Goal: Obtain resource: Download file/media

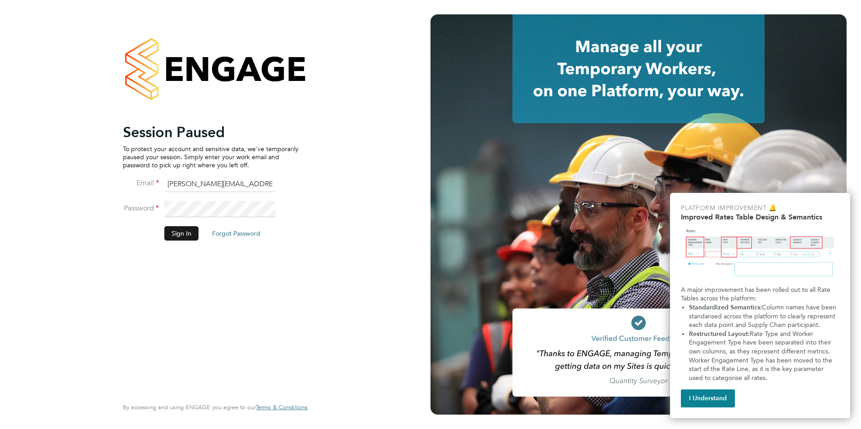
click at [171, 238] on button "Sign In" at bounding box center [181, 233] width 34 height 14
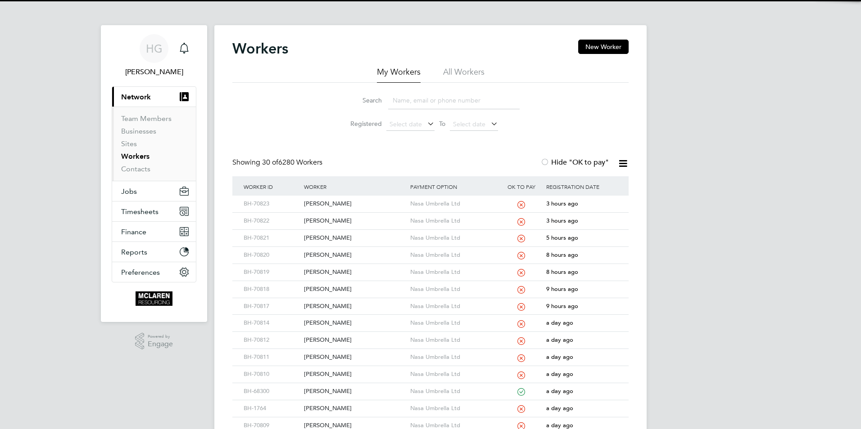
click at [443, 102] on input at bounding box center [453, 101] width 131 height 18
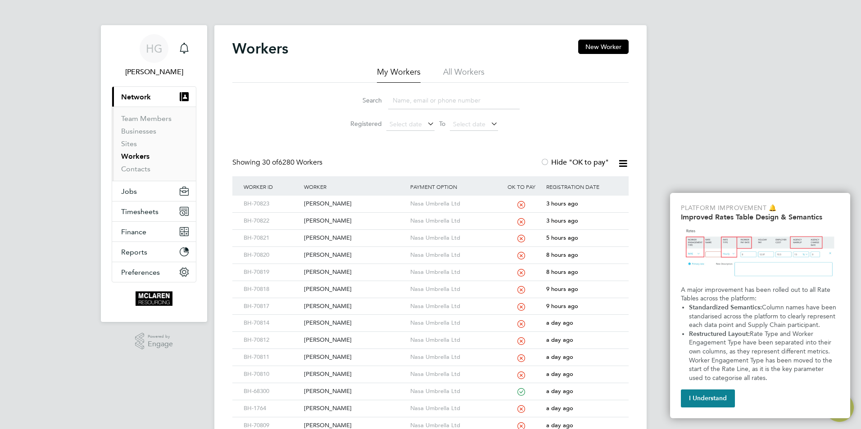
click at [437, 94] on input at bounding box center [453, 101] width 131 height 18
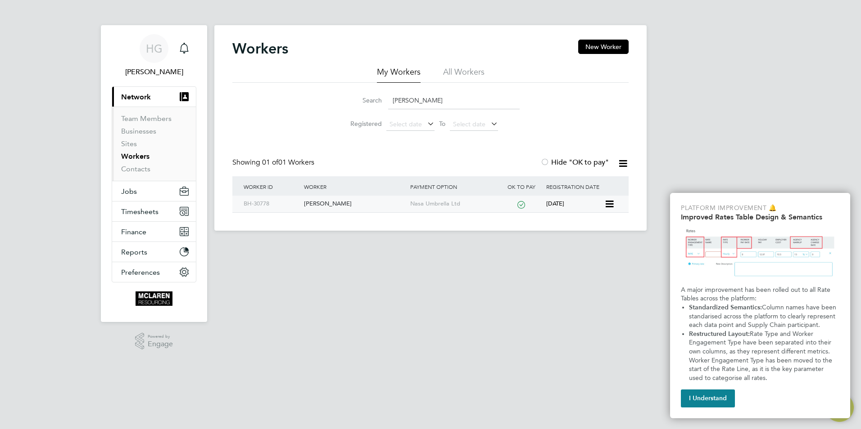
type input "lee maj"
click at [340, 203] on div "Lee Major" at bounding box center [355, 204] width 106 height 17
click at [146, 154] on link "Workers" at bounding box center [135, 156] width 28 height 9
click at [134, 125] on li "Team Members" at bounding box center [155, 120] width 68 height 13
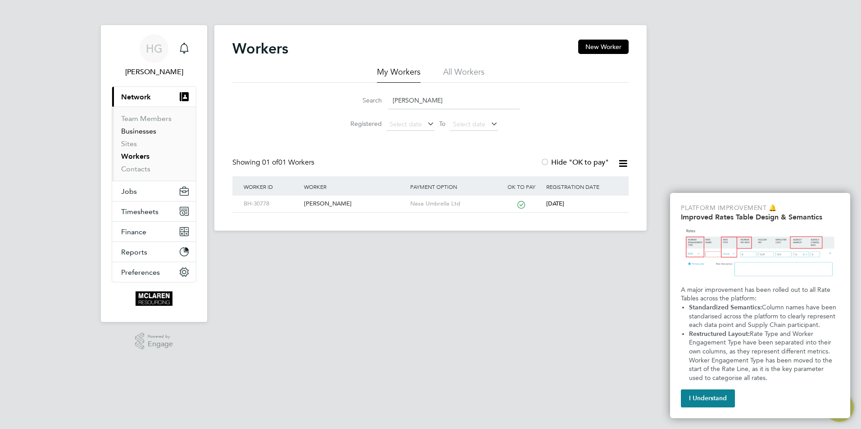
click at [138, 133] on link "Businesses" at bounding box center [138, 131] width 35 height 9
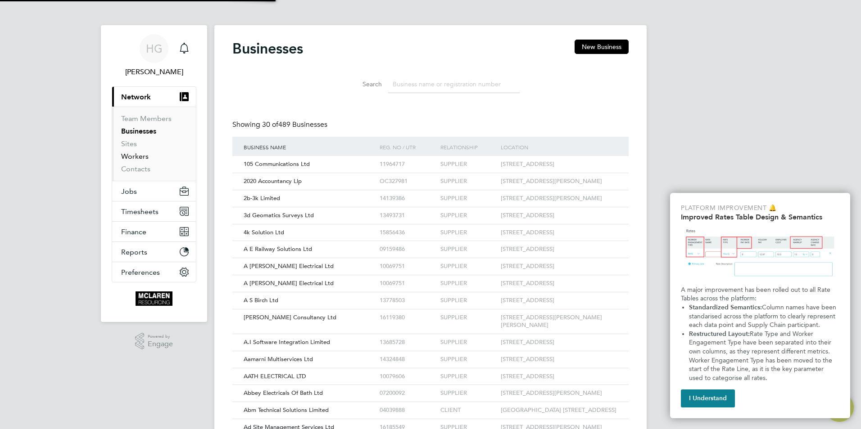
click at [132, 153] on link "Workers" at bounding box center [134, 156] width 27 height 9
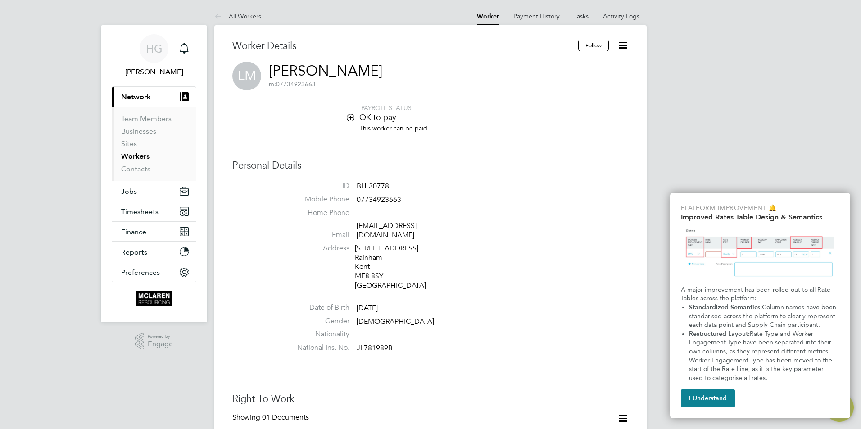
click at [271, 134] on div "PAYROLL STATUS OK to pay This worker can be paid" at bounding box center [430, 123] width 396 height 38
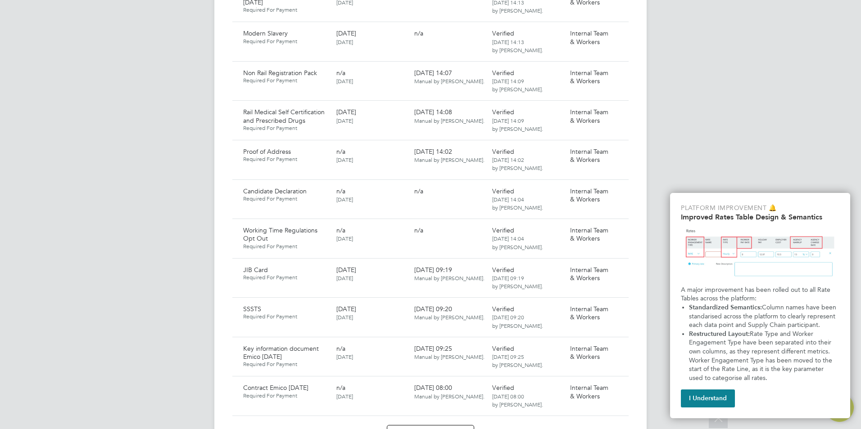
scroll to position [720, 0]
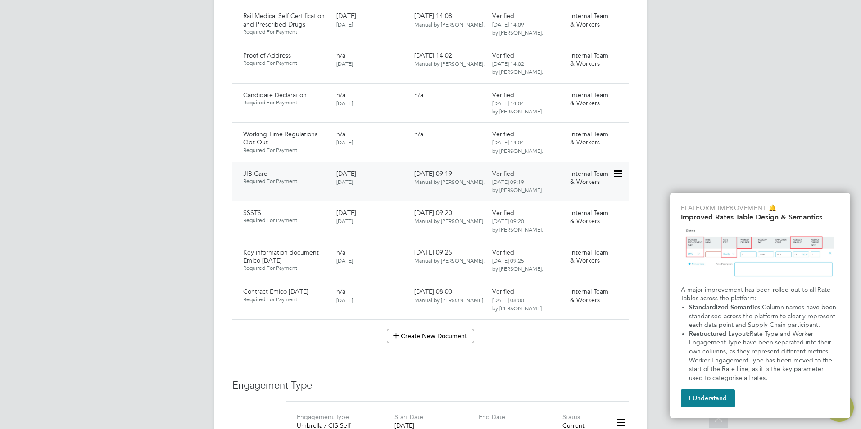
click at [611, 166] on div "Internal Team & Workers" at bounding box center [589, 177] width 47 height 23
click at [619, 169] on icon at bounding box center [617, 174] width 9 height 11
click at [579, 194] on li "Download Document" at bounding box center [586, 199] width 72 height 13
click at [620, 201] on div "SSSTS Required For Payment 31 Jan 2028 06 Feb 2025 06 Feb 2025, 09:20 Manual by…" at bounding box center [430, 221] width 396 height 40
click at [618, 208] on icon at bounding box center [617, 213] width 9 height 11
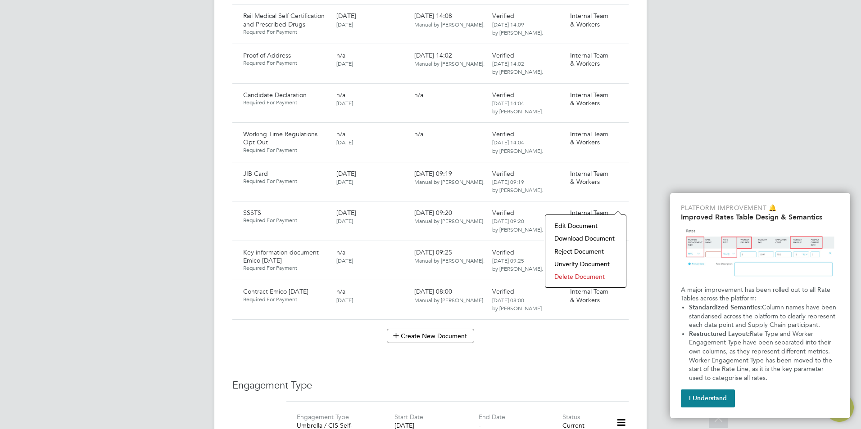
click at [586, 237] on li "Download Document" at bounding box center [586, 238] width 72 height 13
